Goal: Task Accomplishment & Management: Manage account settings

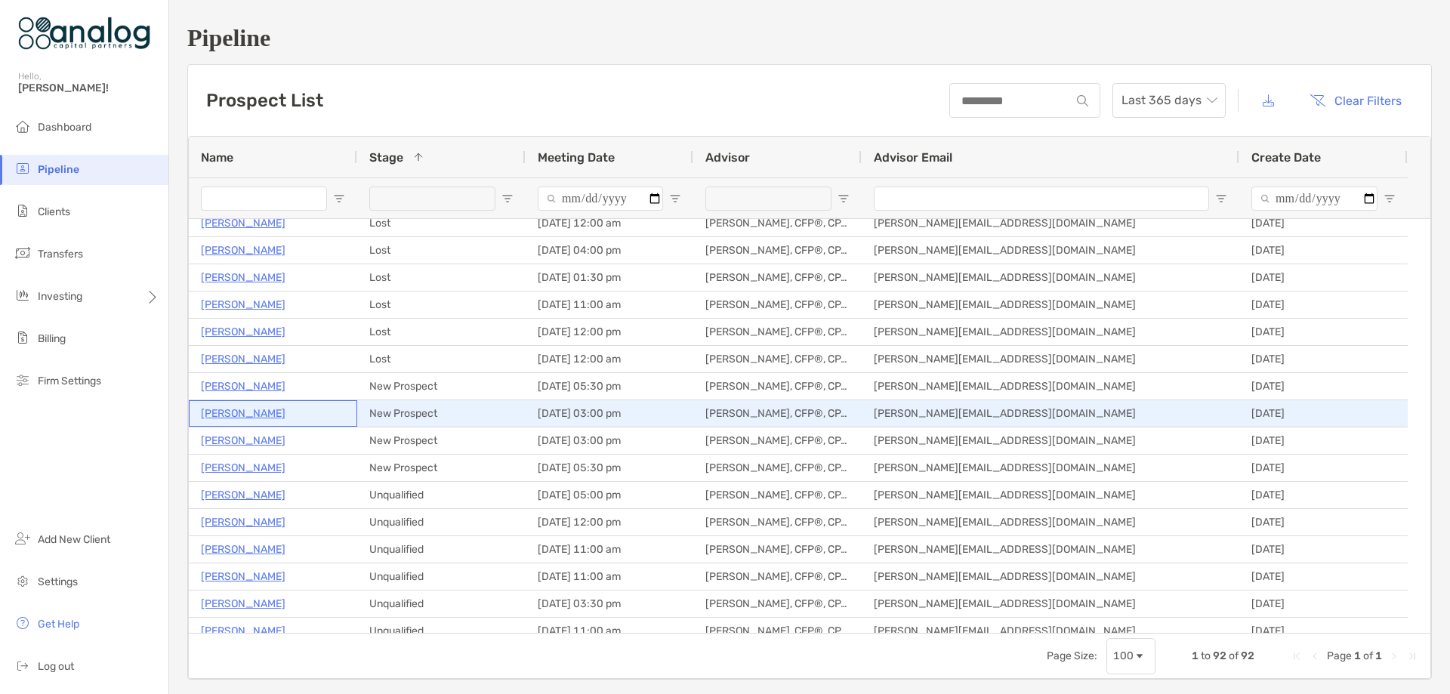
click at [226, 415] on p "[PERSON_NAME]" at bounding box center [243, 413] width 85 height 19
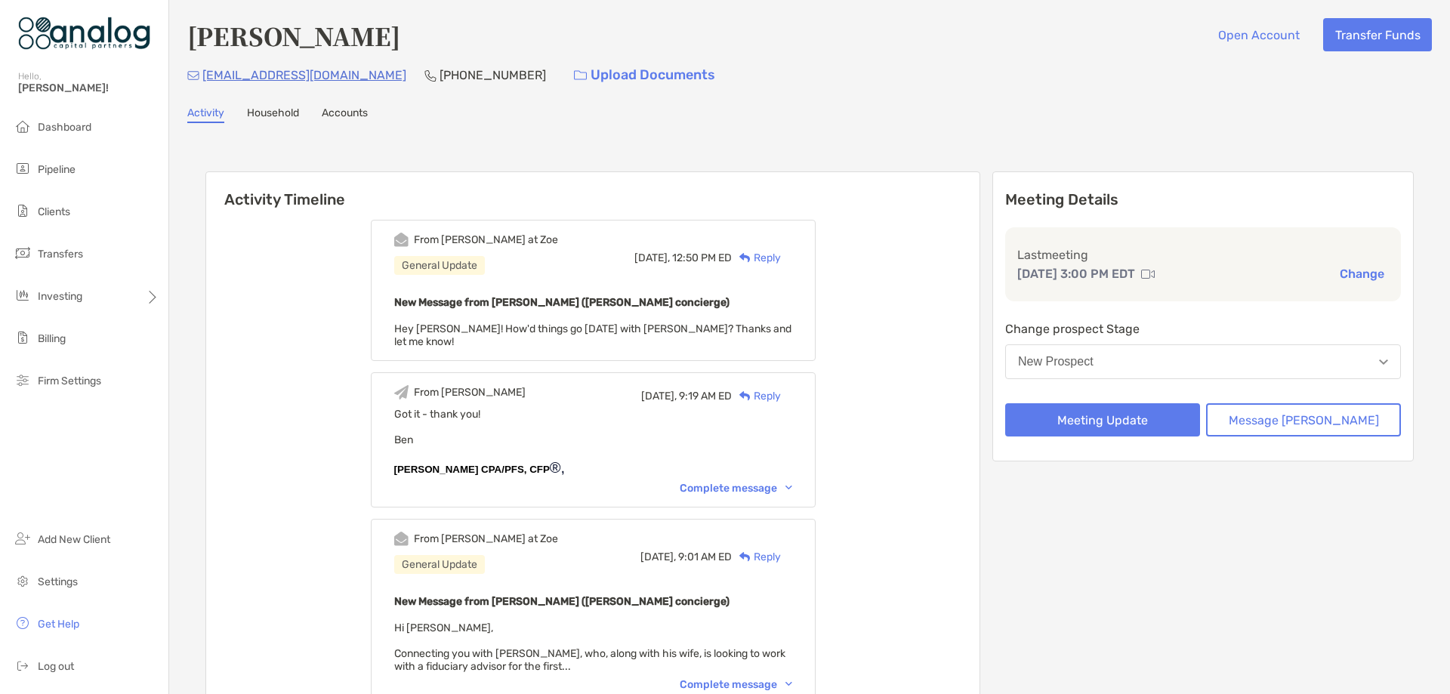
click at [1130, 372] on button "New Prospect" at bounding box center [1203, 361] width 396 height 35
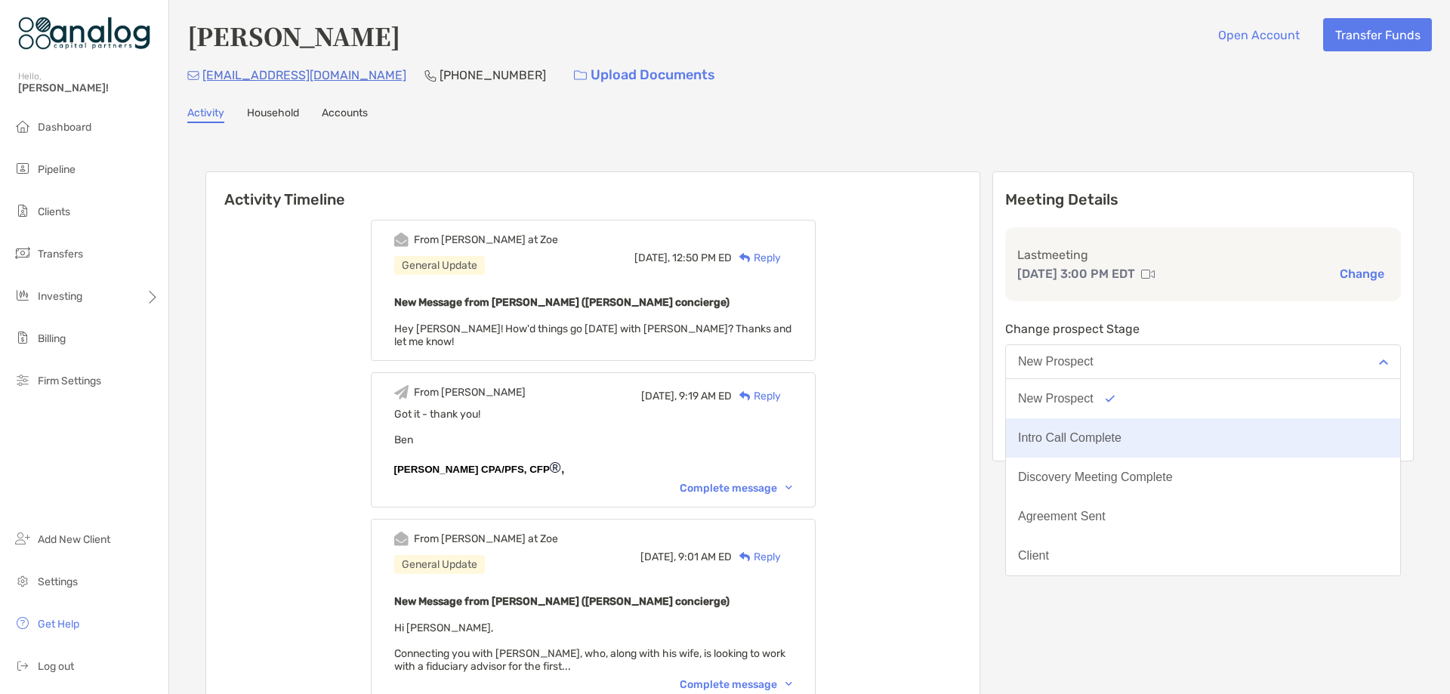
click at [1122, 439] on div "Intro Call Complete" at bounding box center [1069, 438] width 103 height 14
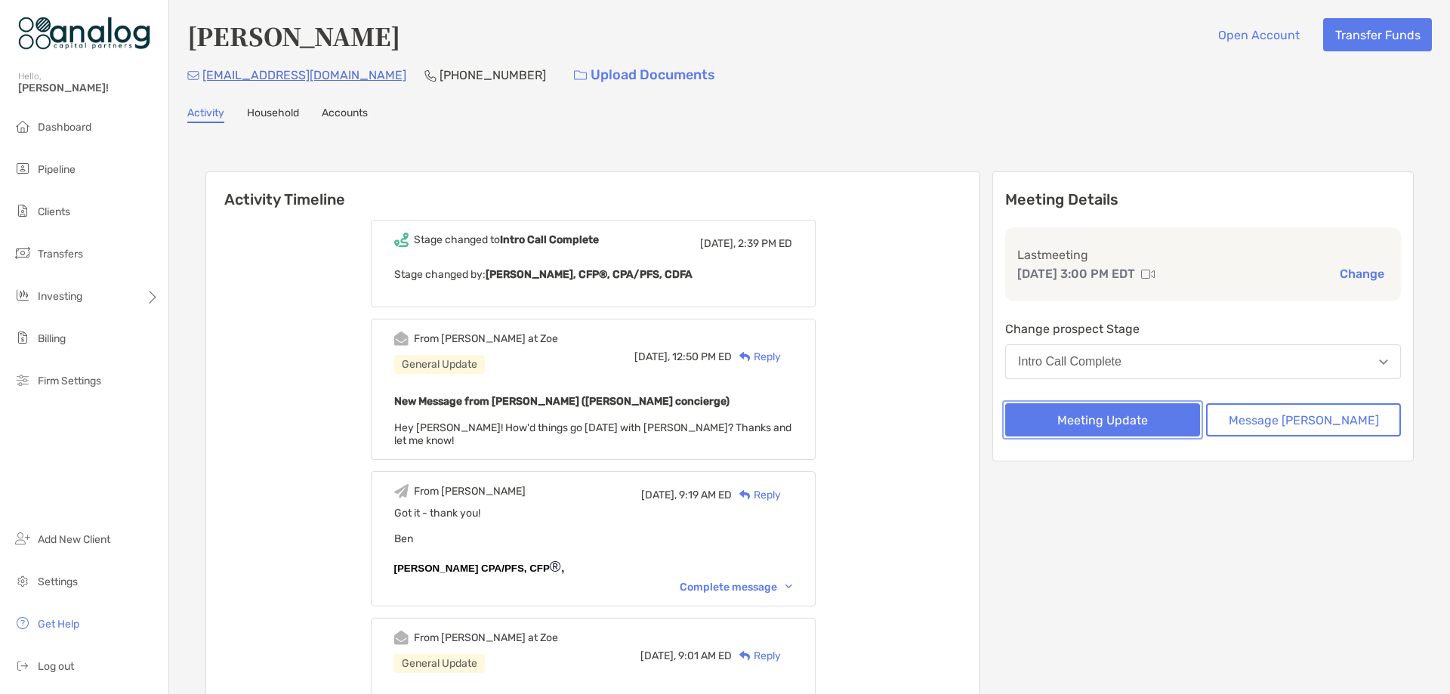
click at [1109, 415] on button "Meeting Update" at bounding box center [1102, 419] width 195 height 33
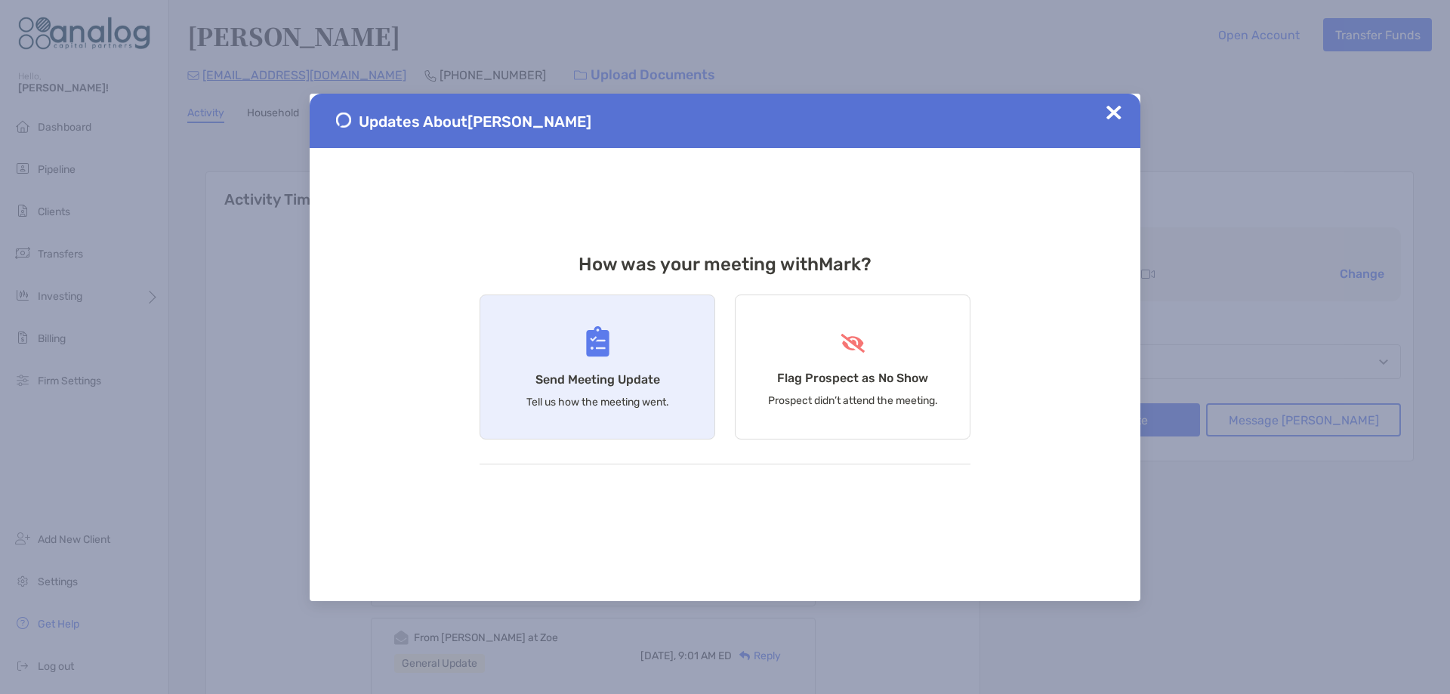
click at [612, 359] on div "Send Meeting Update Tell us how the meeting went." at bounding box center [598, 367] width 236 height 145
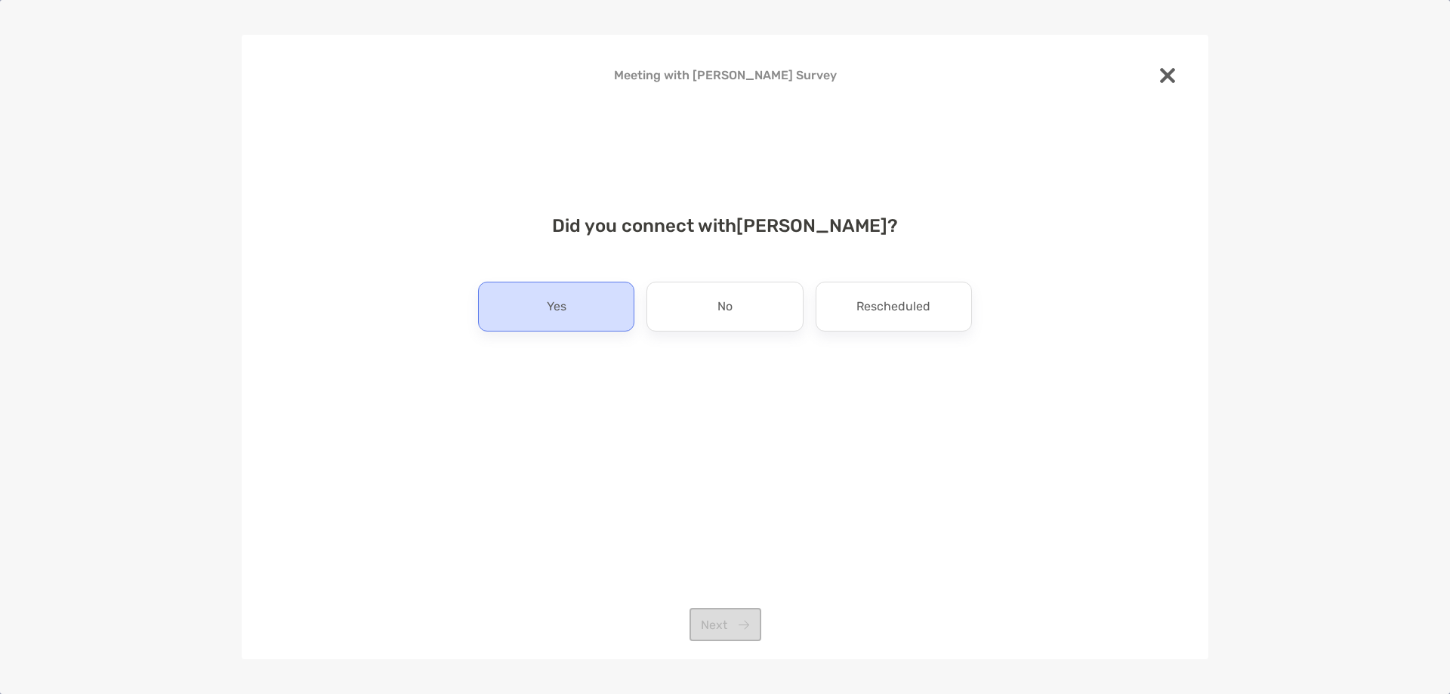
click at [571, 319] on div "Yes" at bounding box center [556, 307] width 156 height 50
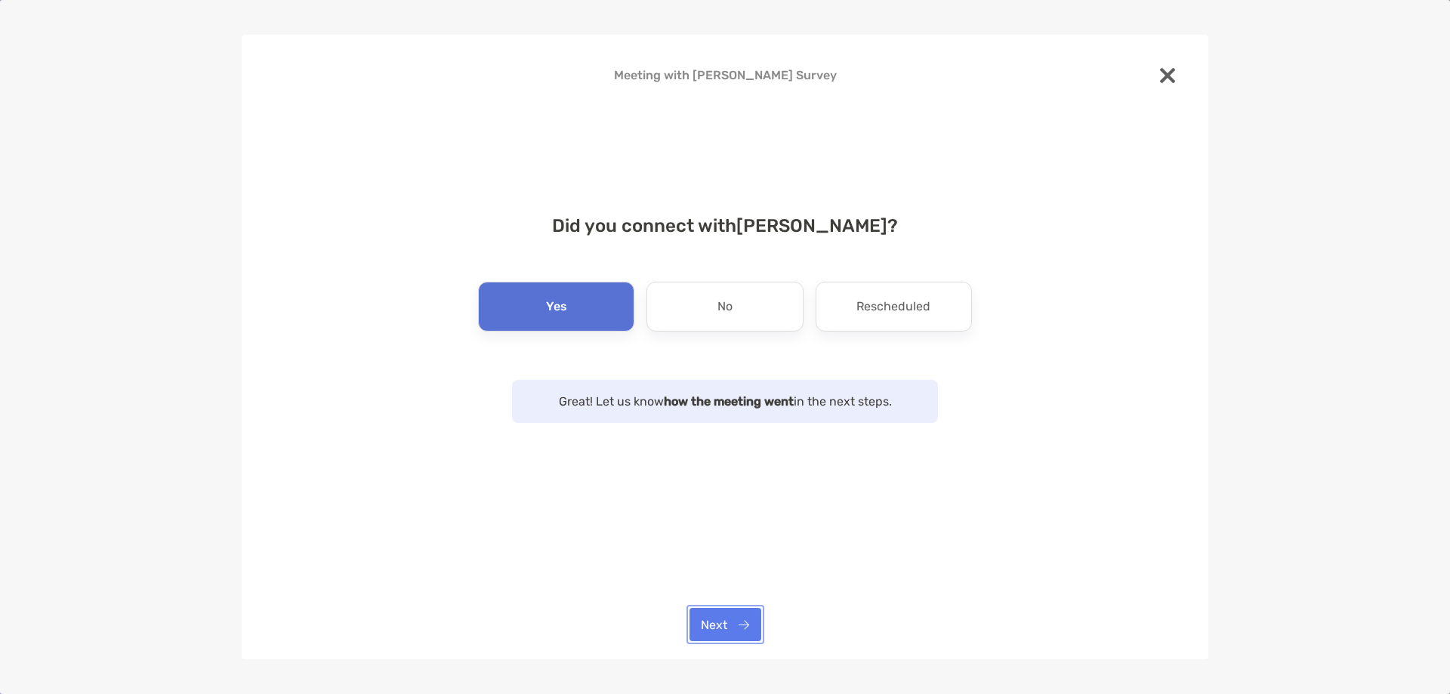
click at [728, 618] on button "Next" at bounding box center [726, 624] width 72 height 33
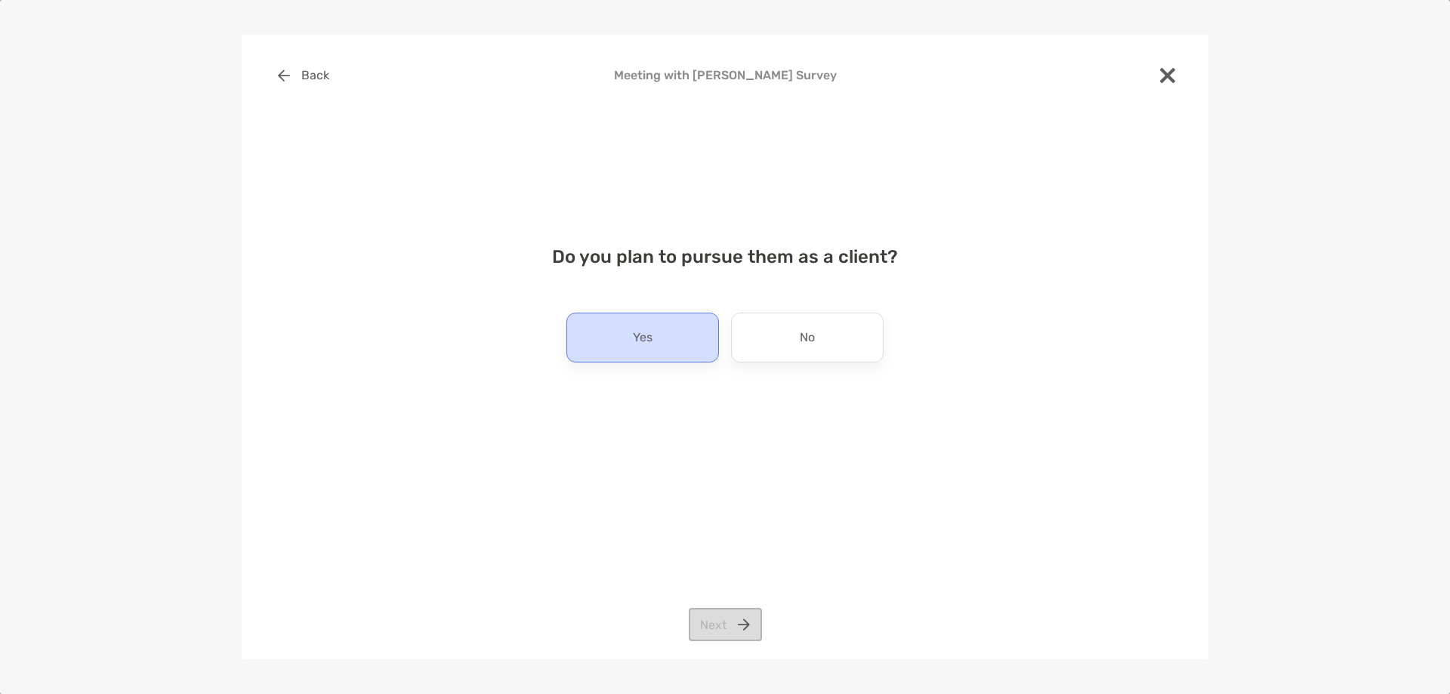
click at [643, 344] on p "Yes" at bounding box center [643, 338] width 20 height 24
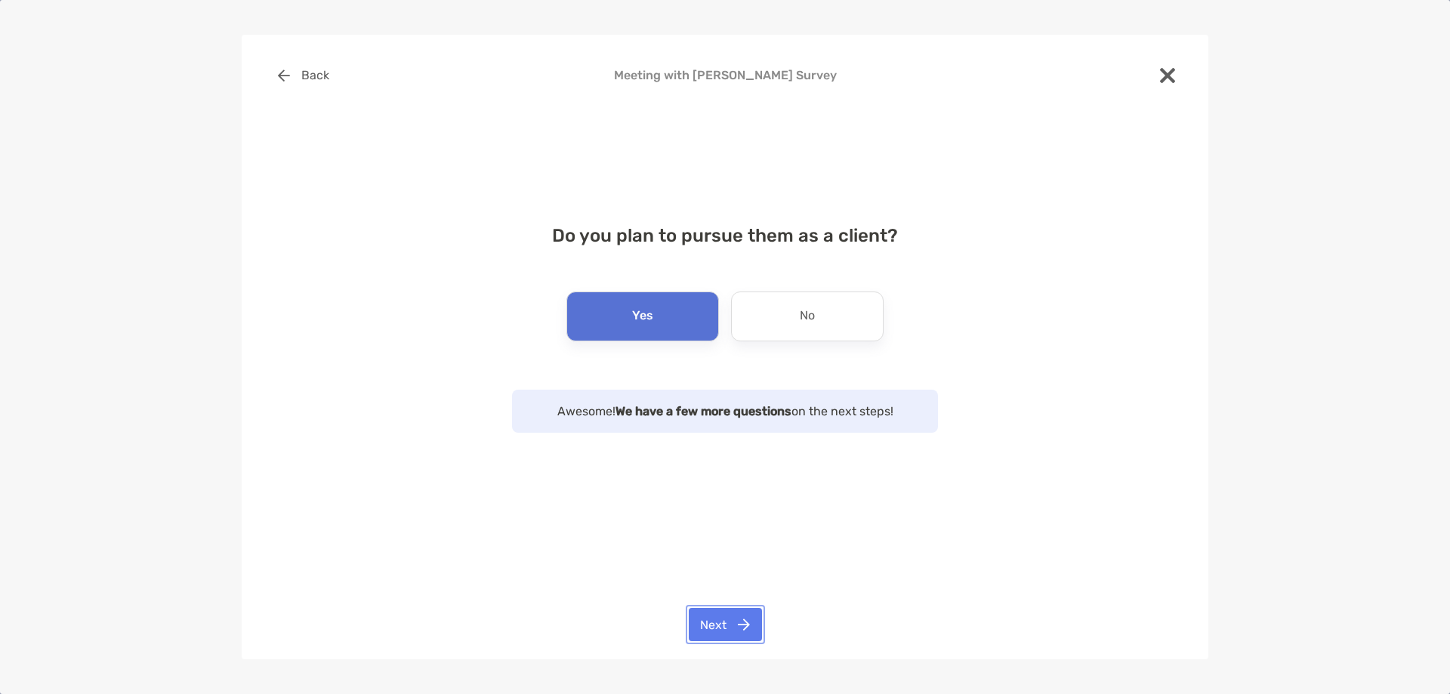
click at [723, 612] on button "Next" at bounding box center [725, 624] width 73 height 33
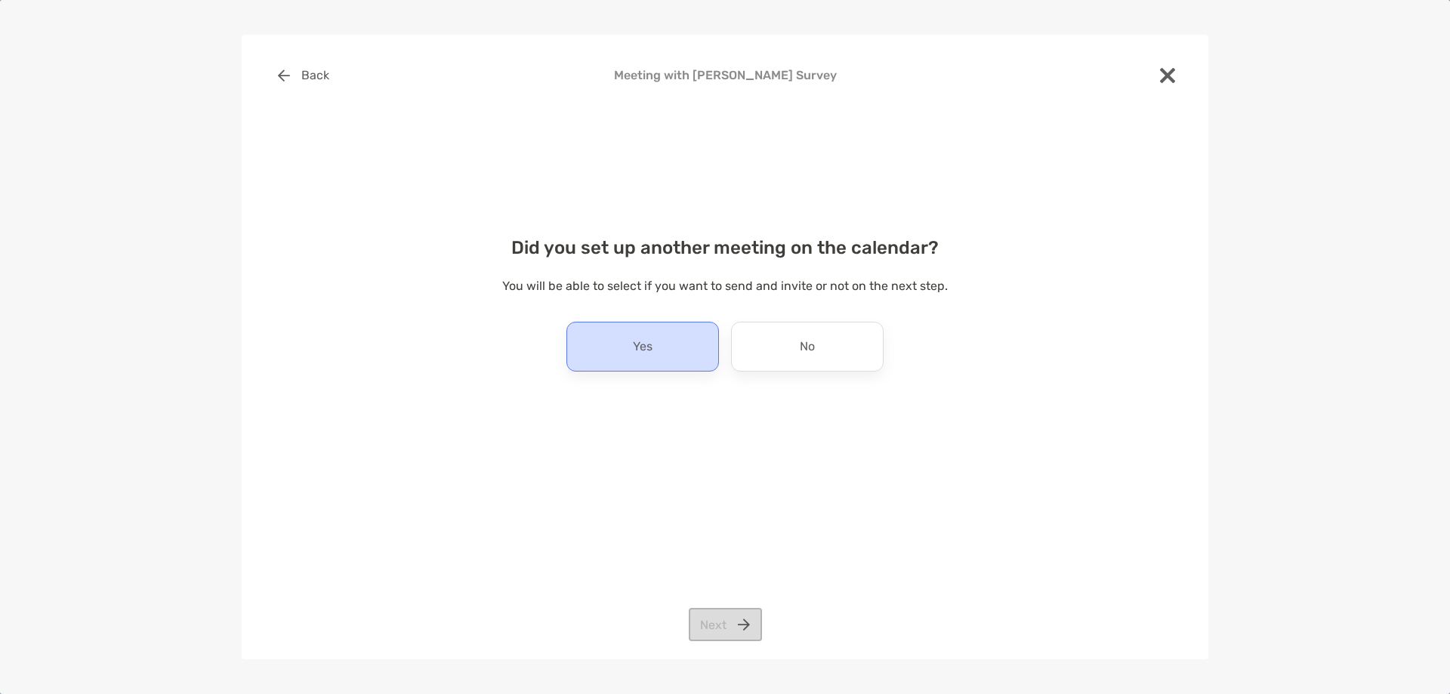
click at [650, 356] on p "Yes" at bounding box center [643, 347] width 20 height 24
click at [716, 620] on button "Next" at bounding box center [725, 624] width 73 height 33
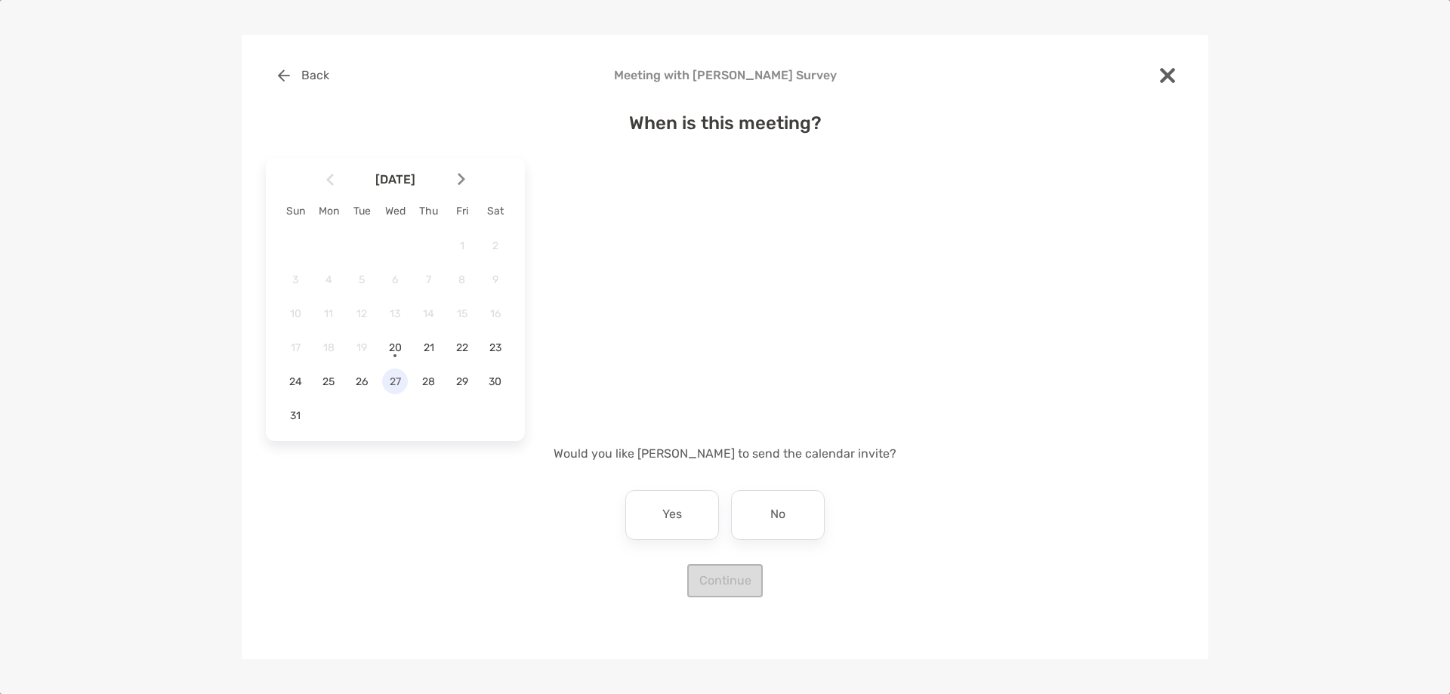
click at [394, 375] on span "27" at bounding box center [395, 381] width 26 height 13
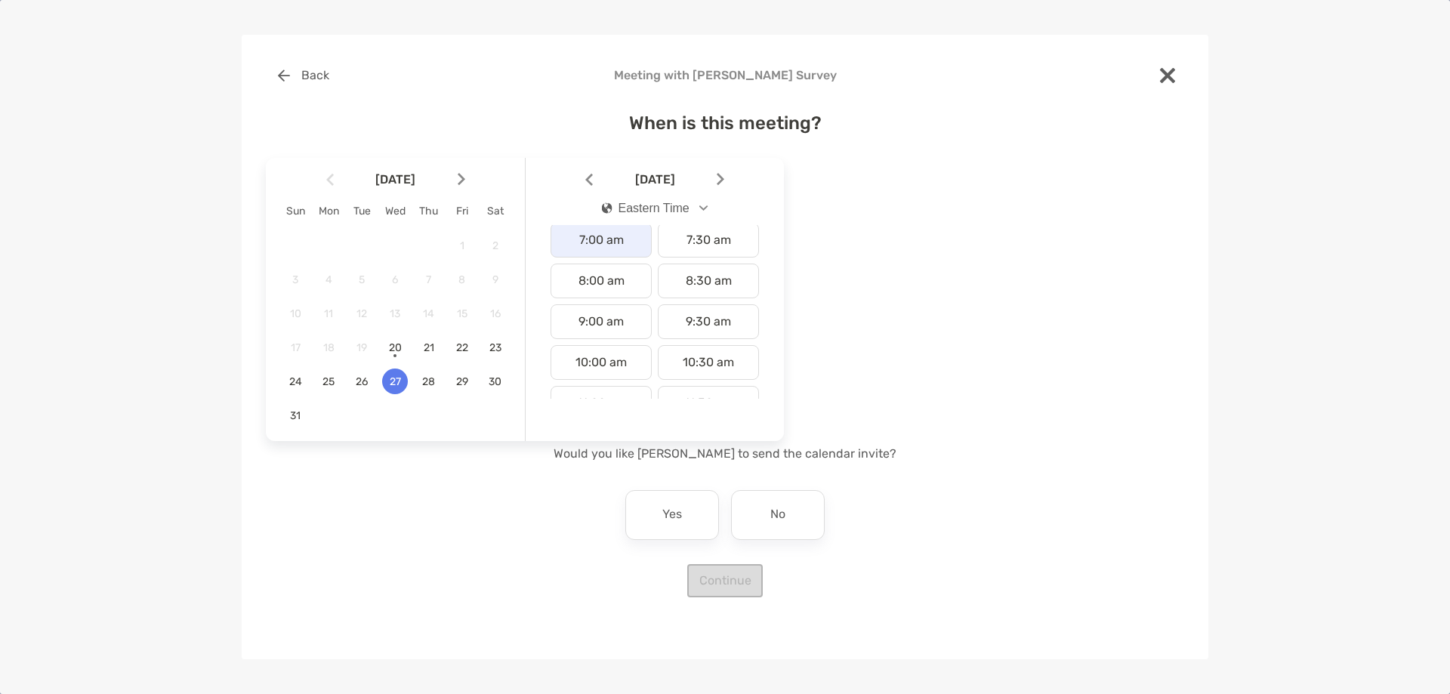
scroll to position [529, 0]
click at [602, 368] on div "4:00 pm" at bounding box center [601, 366] width 101 height 35
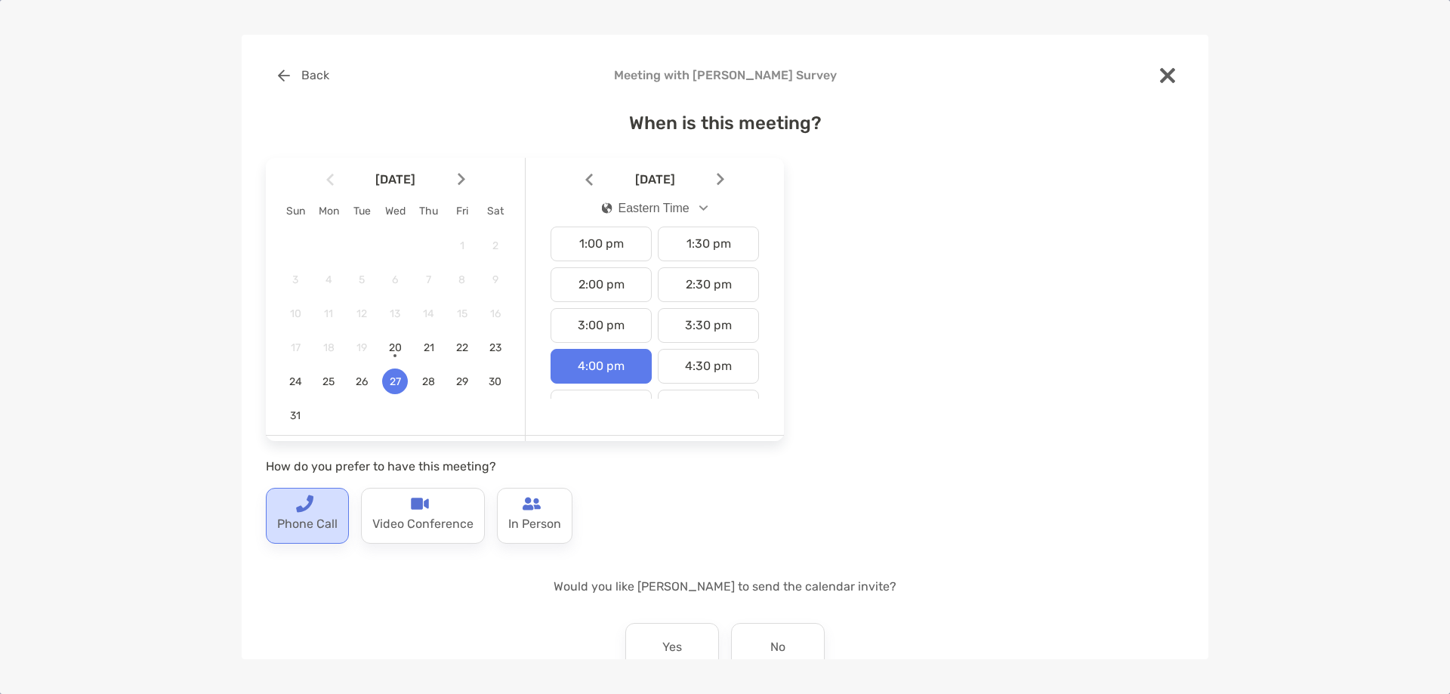
click at [319, 521] on p "Phone Call" at bounding box center [307, 525] width 60 height 24
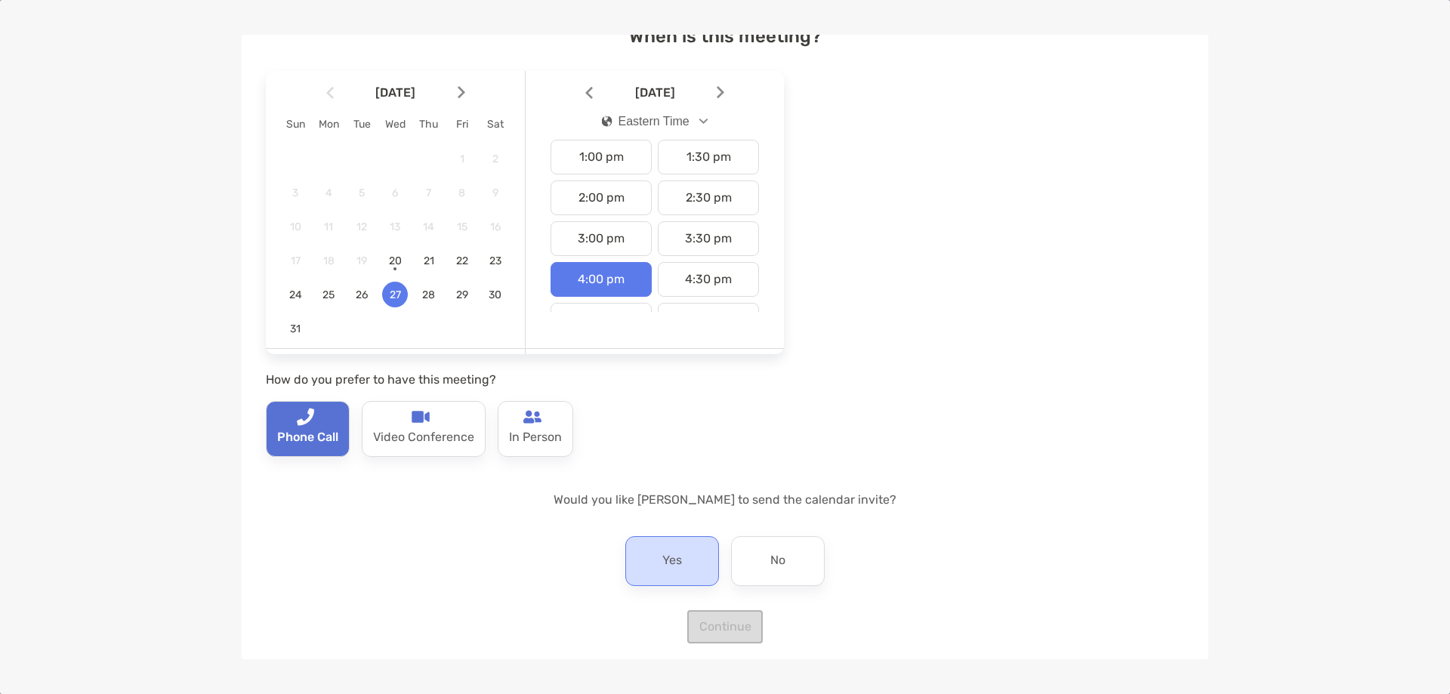
scroll to position [95, 0]
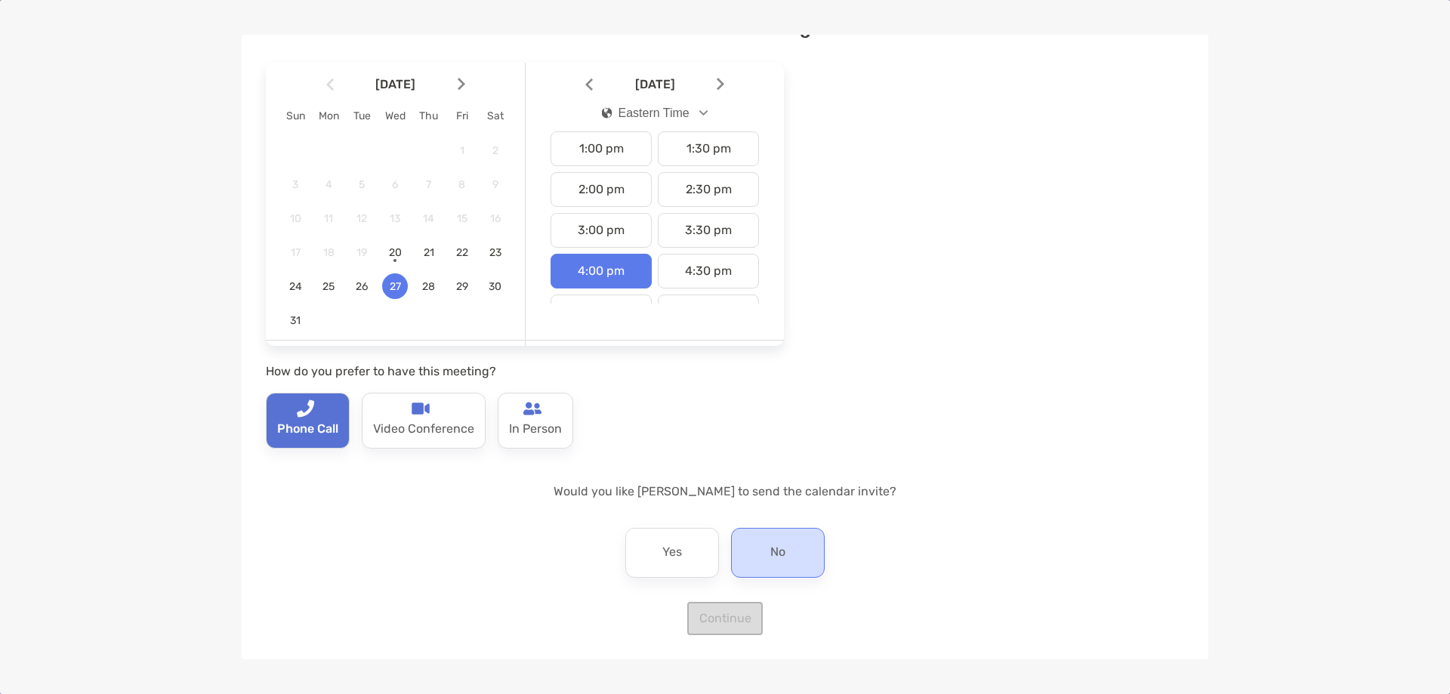
click at [758, 532] on div "No" at bounding box center [778, 553] width 94 height 50
click at [738, 625] on button "Continue" at bounding box center [725, 618] width 76 height 33
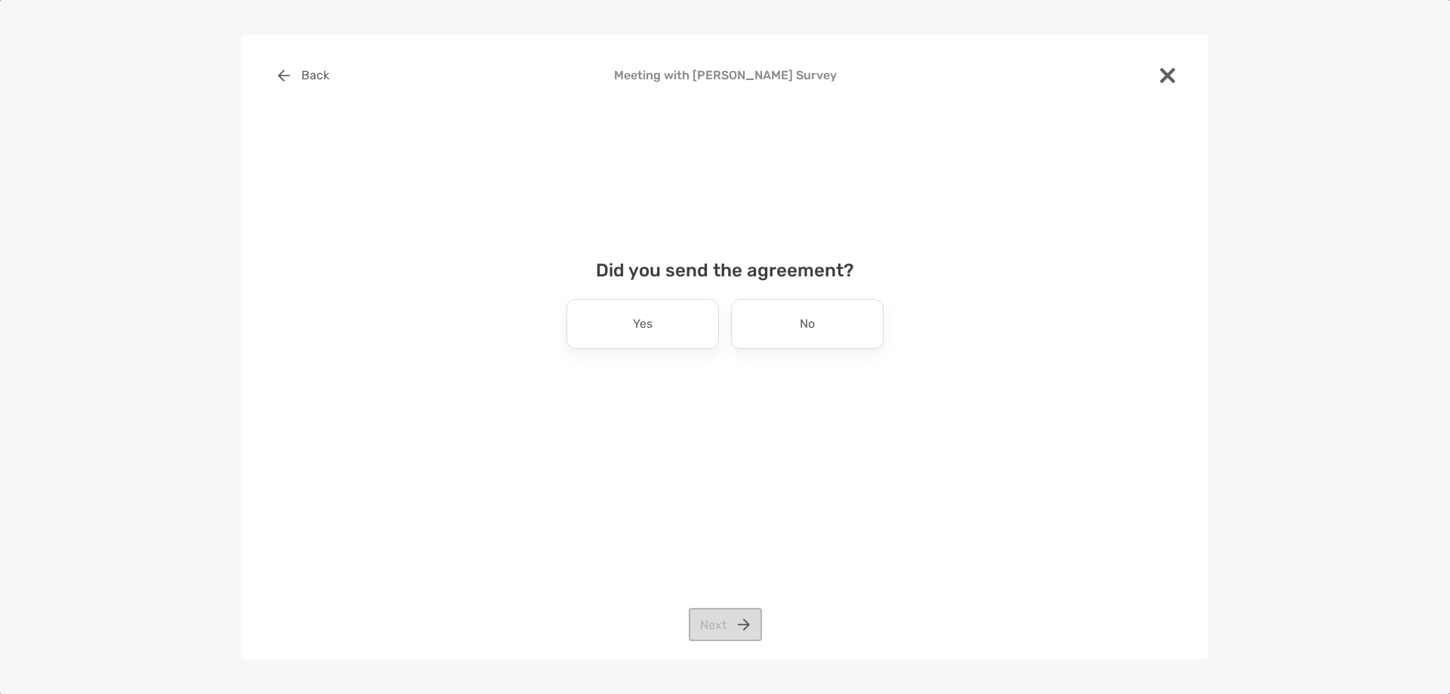
scroll to position [0, 0]
click at [771, 322] on div "No" at bounding box center [807, 324] width 153 height 50
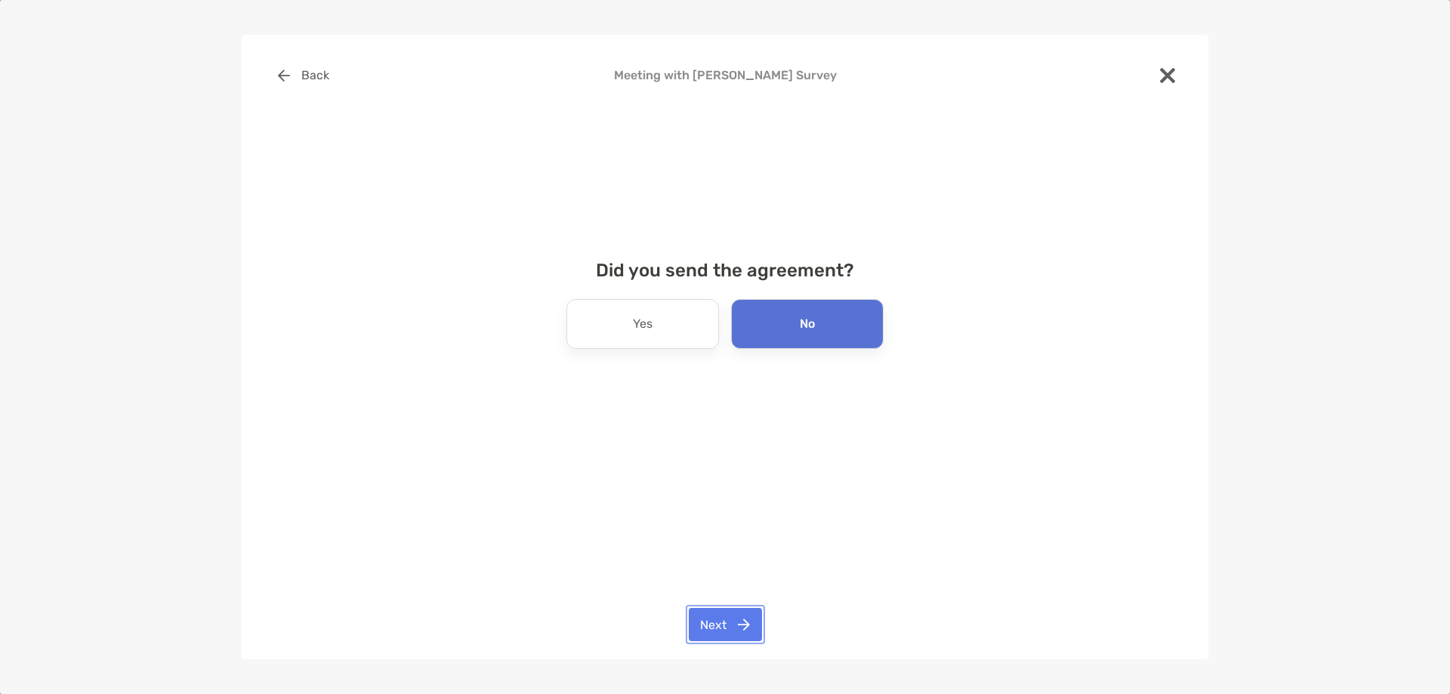
click at [724, 631] on button "Next" at bounding box center [725, 624] width 73 height 33
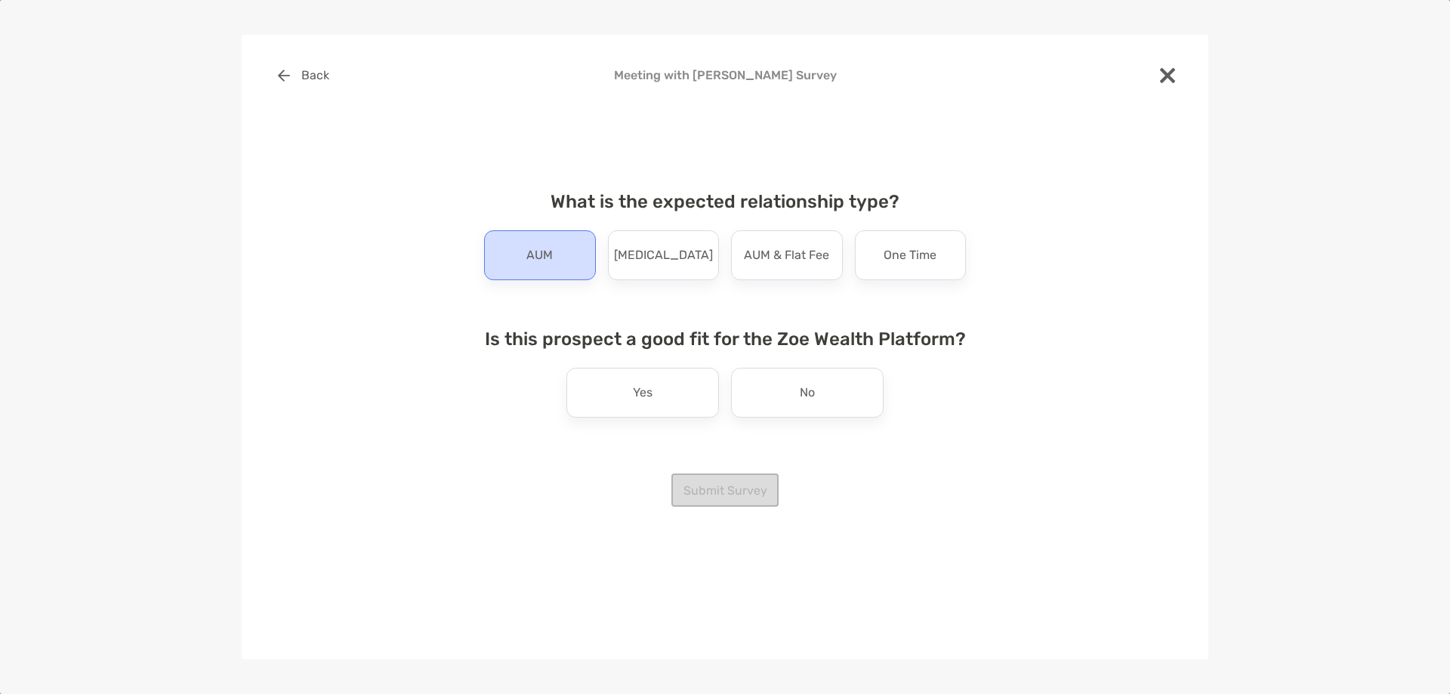
click at [561, 245] on div "AUM" at bounding box center [540, 255] width 112 height 50
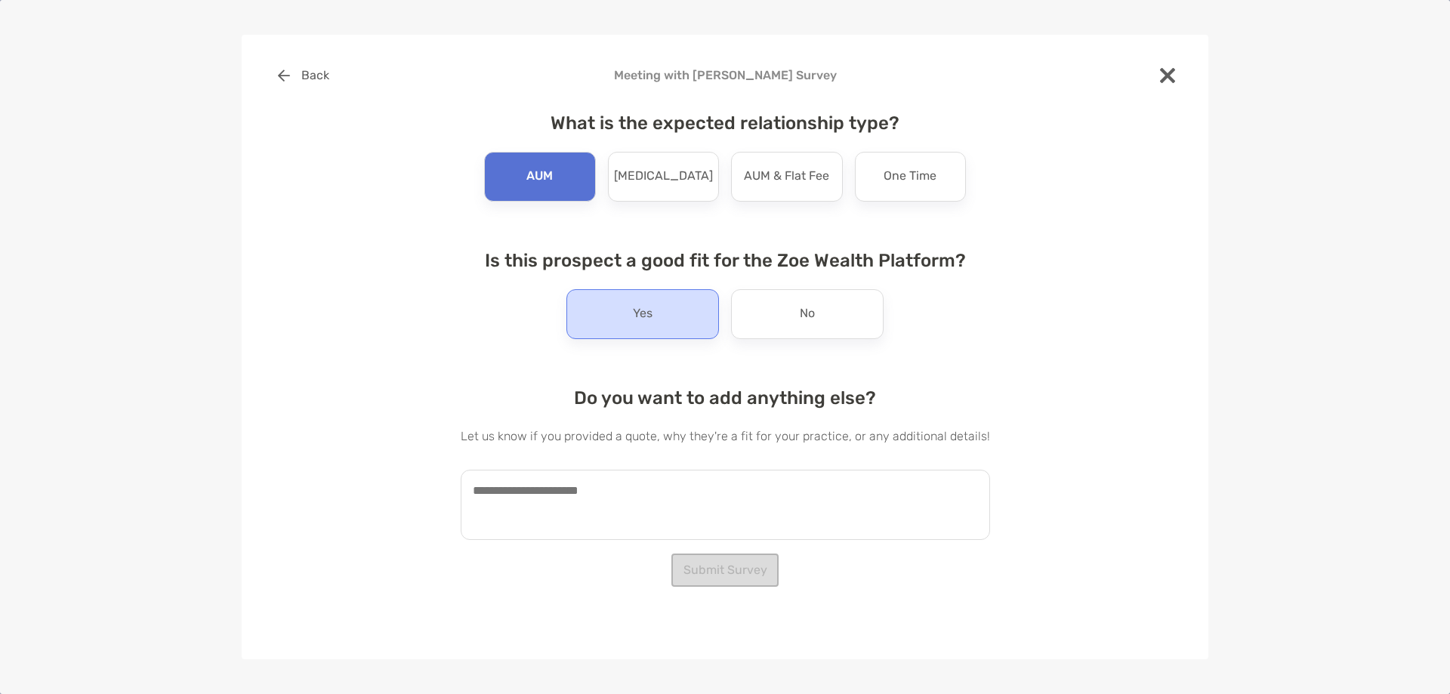
click at [611, 307] on div "Yes" at bounding box center [642, 314] width 153 height 50
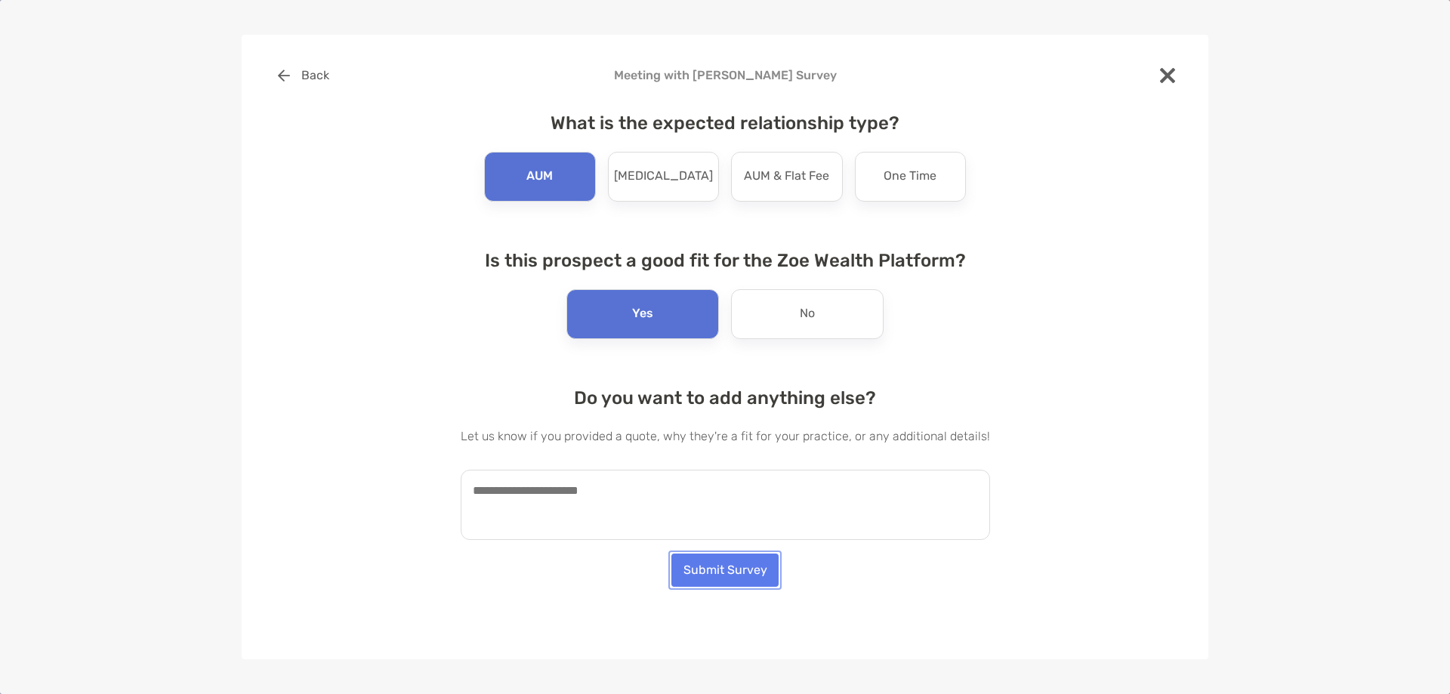
click at [690, 563] on button "Submit Survey" at bounding box center [724, 570] width 107 height 33
